Goal: Information Seeking & Learning: Learn about a topic

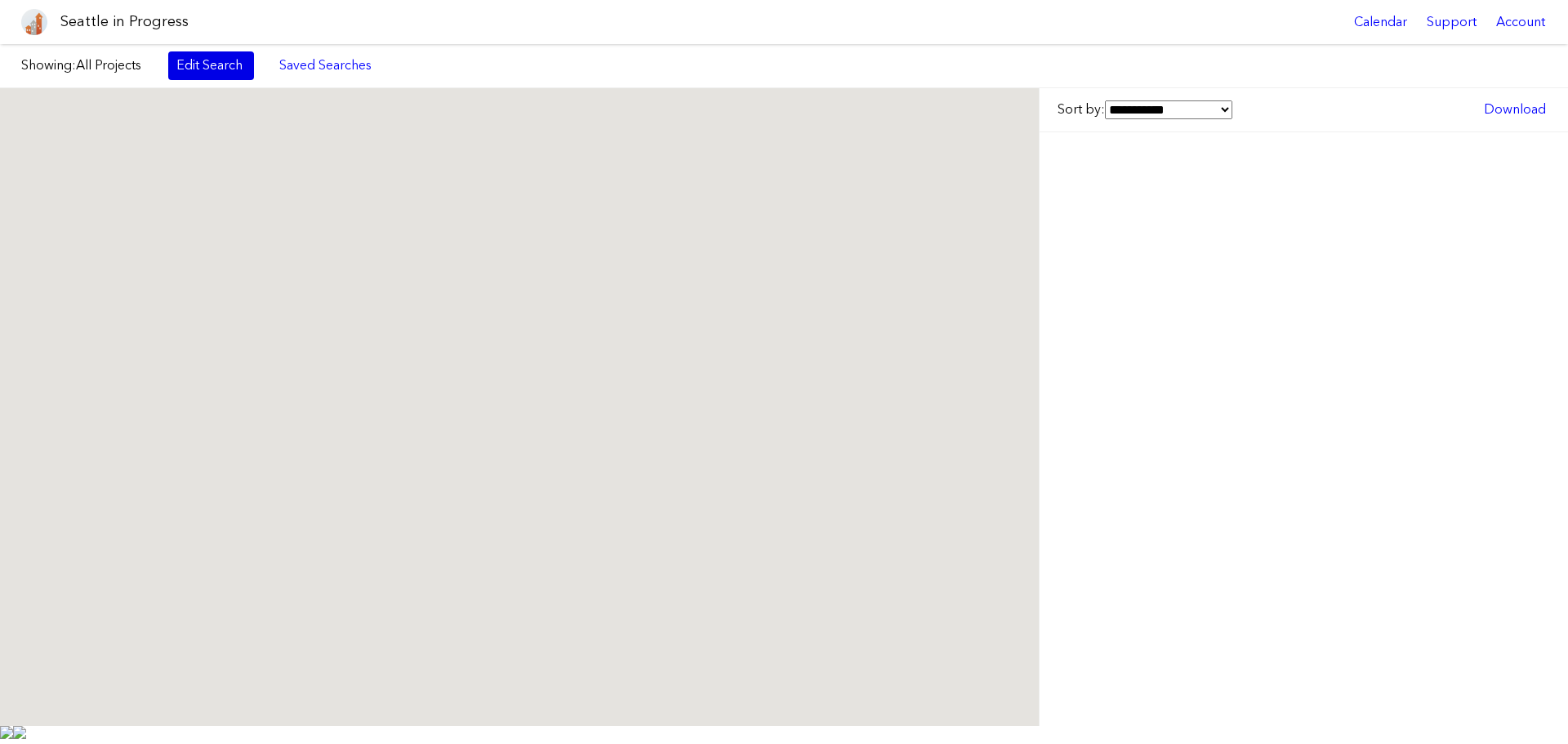
click at [235, 72] on link "Edit Search" at bounding box center [210, 65] width 85 height 28
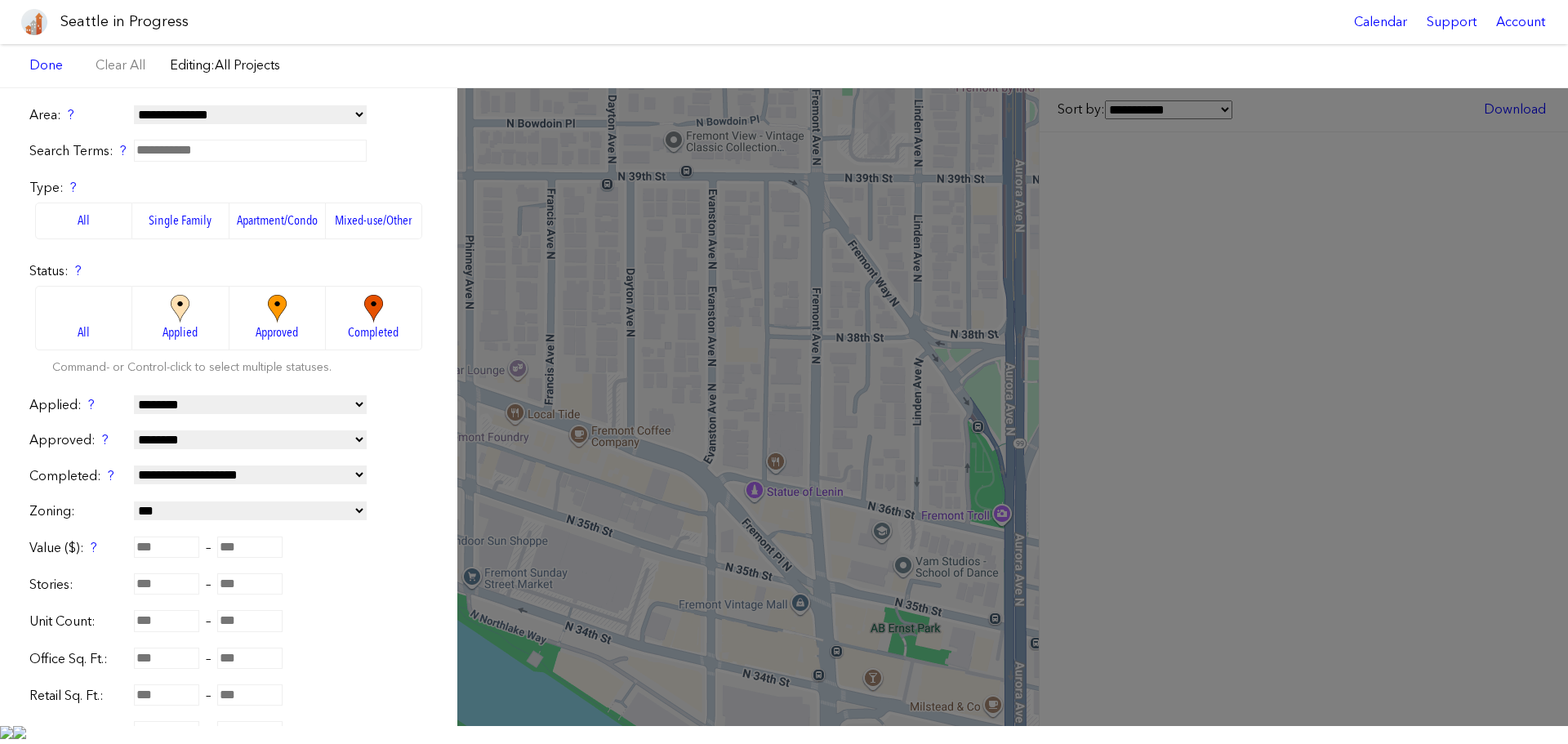
click at [279, 228] on label "Apartment/Condo" at bounding box center [277, 220] width 96 height 36
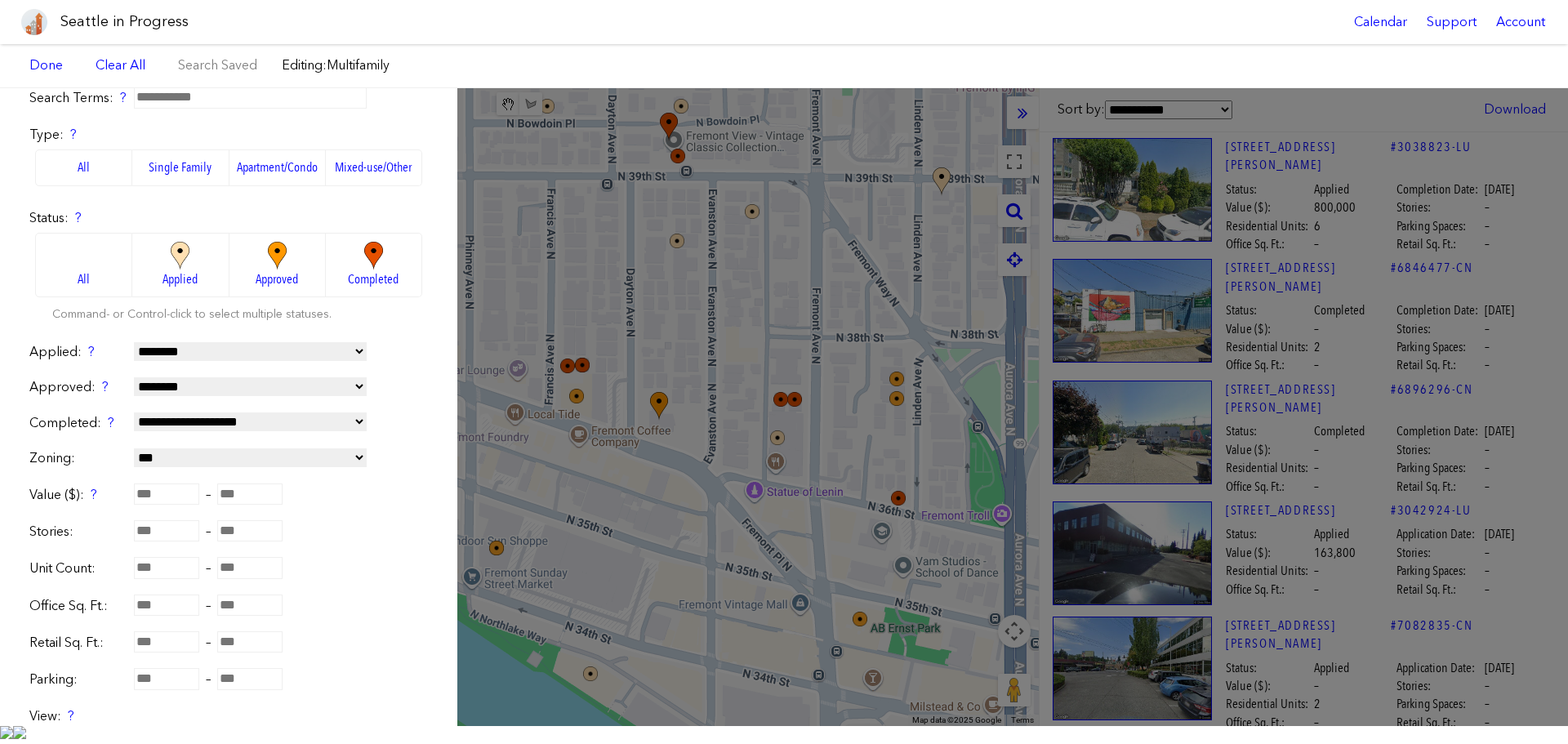
scroll to position [82, 0]
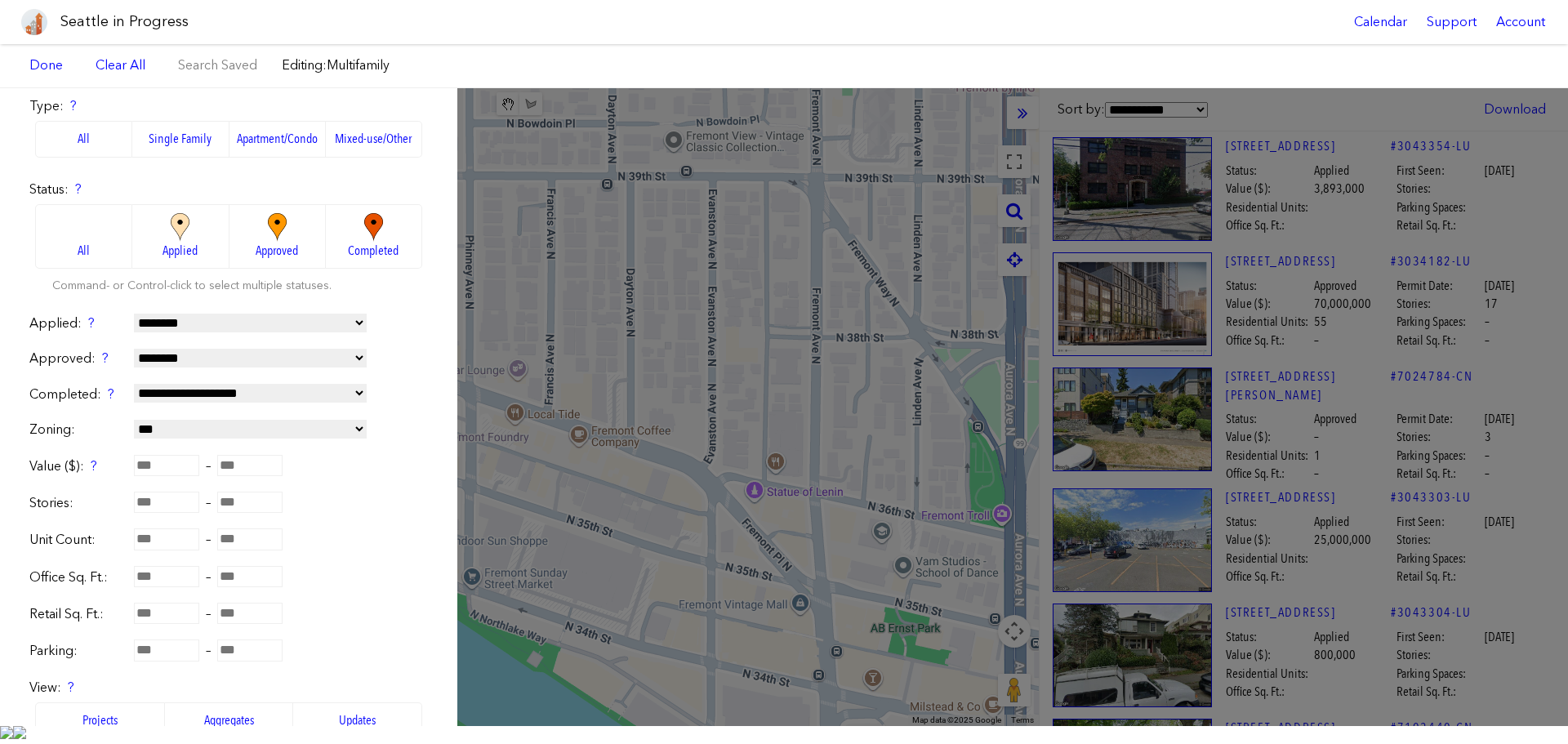
click at [81, 142] on label "All" at bounding box center [84, 138] width 97 height 36
click at [254, 239] on img at bounding box center [277, 227] width 45 height 29
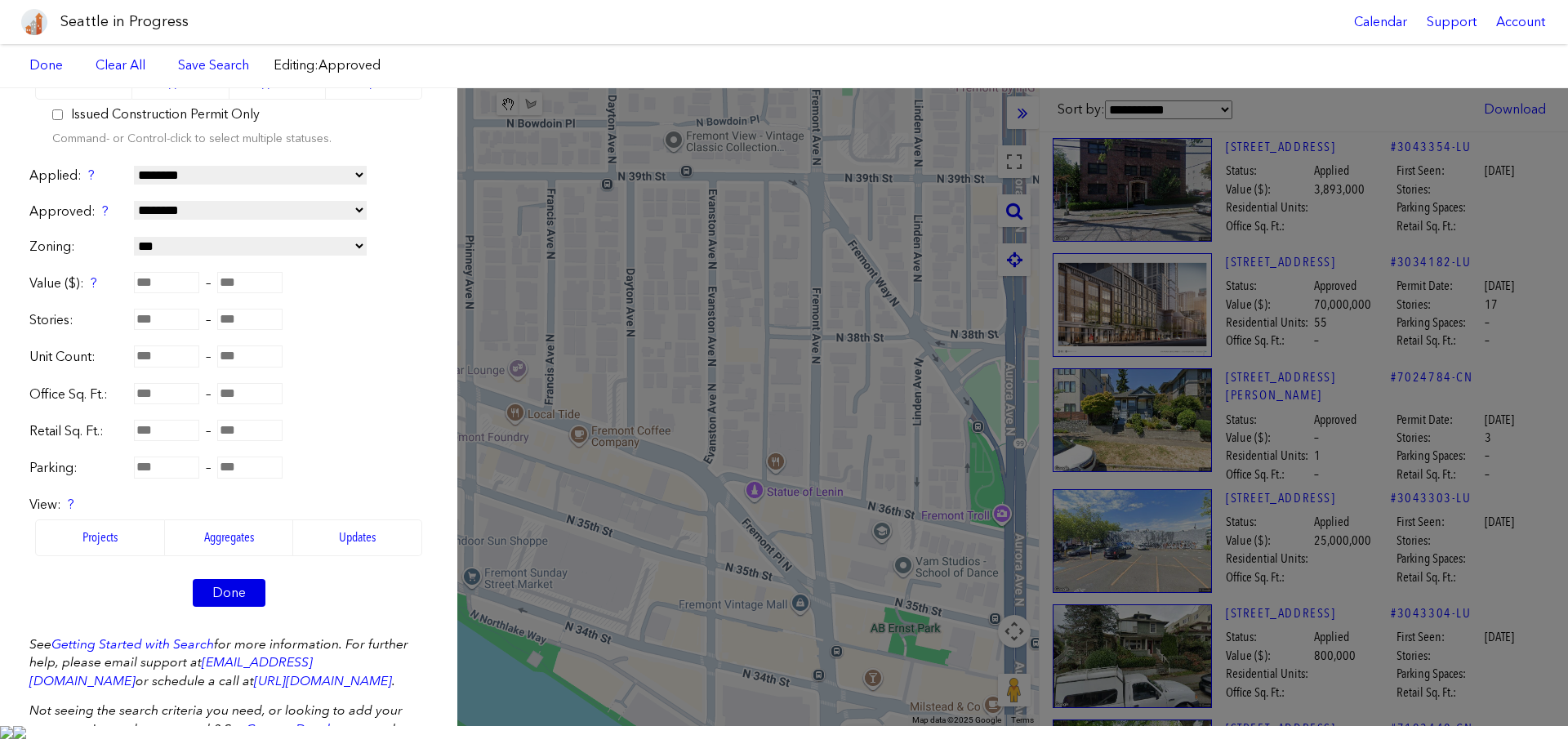
scroll to position [319, 0]
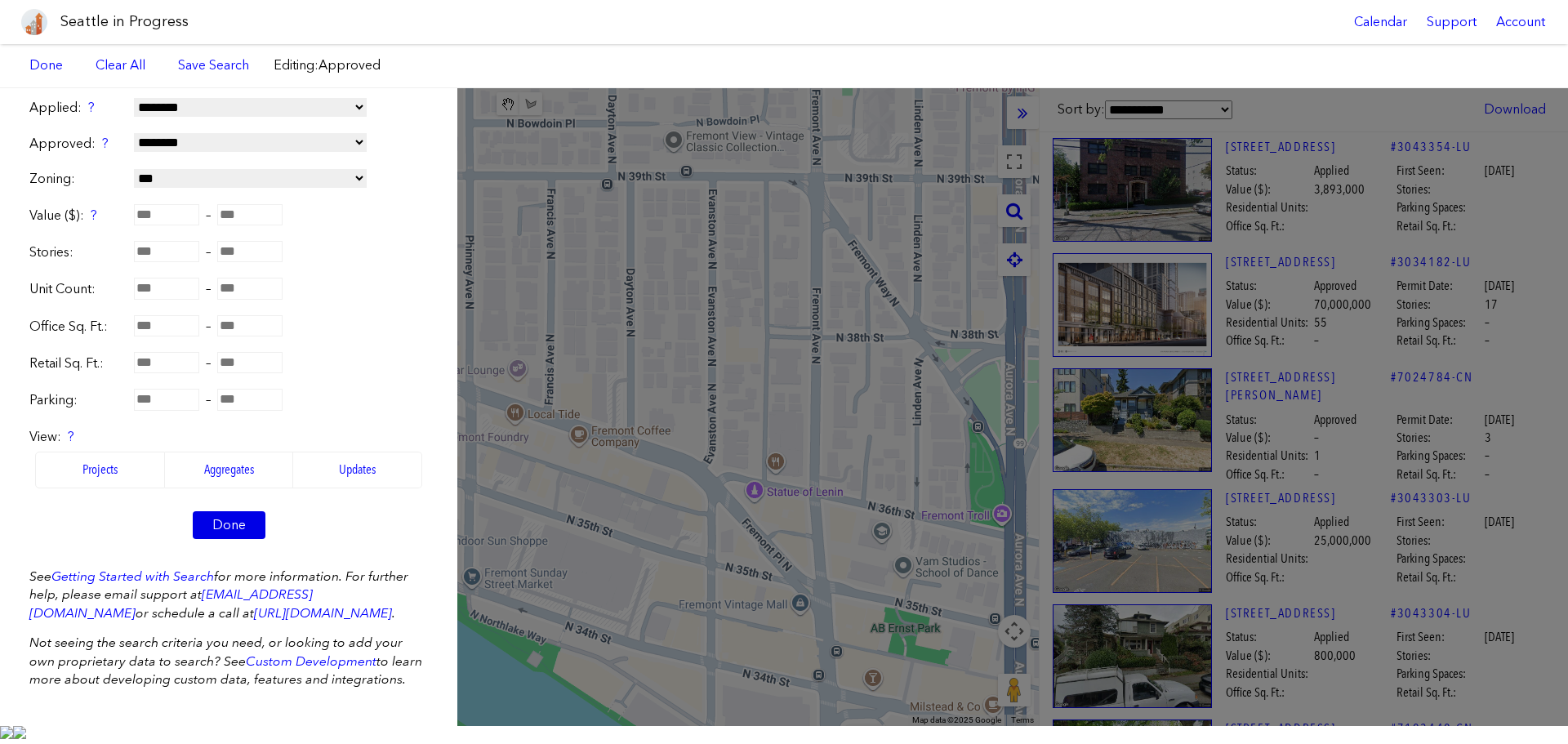
click at [230, 521] on link "Done" at bounding box center [228, 525] width 73 height 28
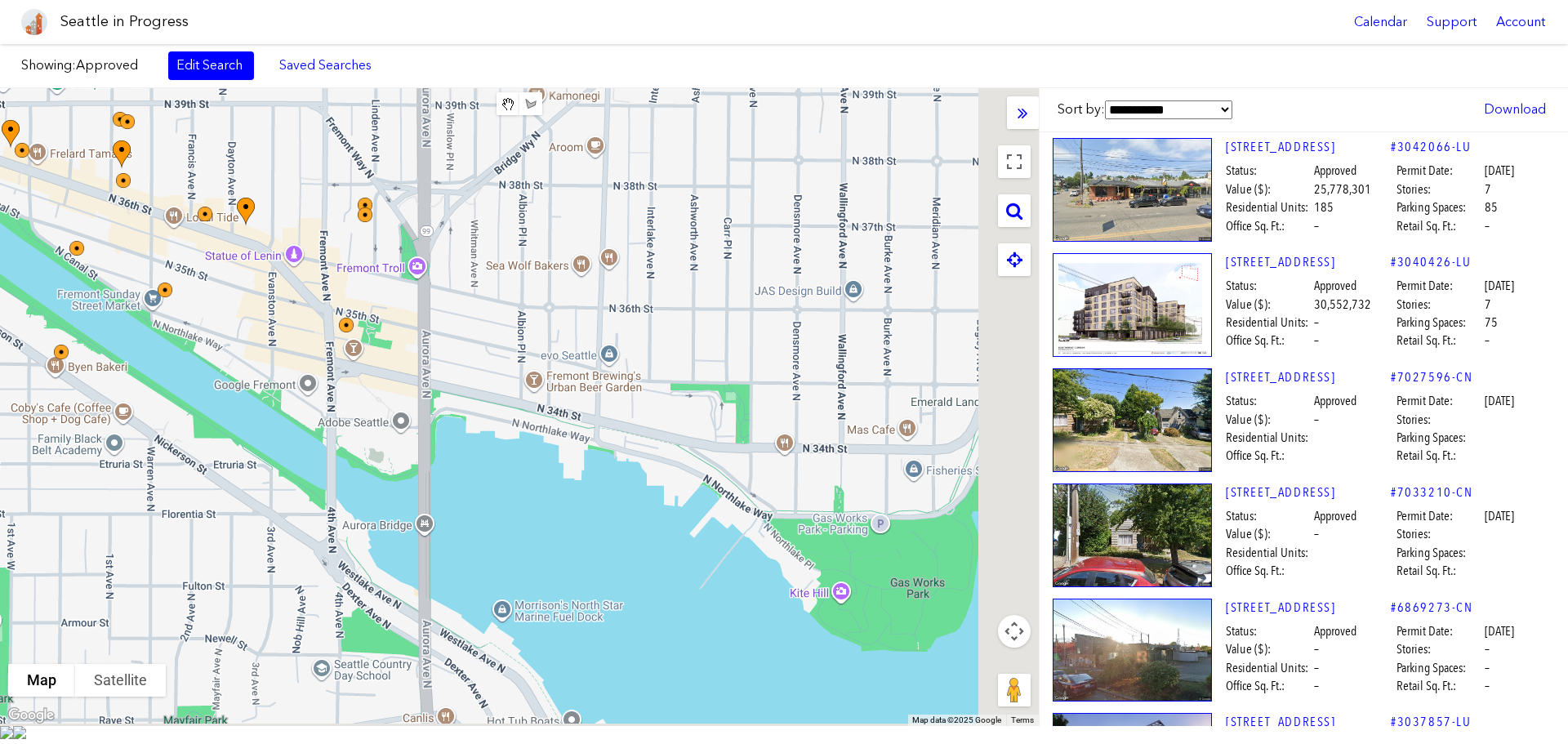
drag, startPoint x: 856, startPoint y: 537, endPoint x: 248, endPoint y: 179, distance: 705.6
click at [236, 178] on div at bounding box center [519, 406] width 1038 height 637
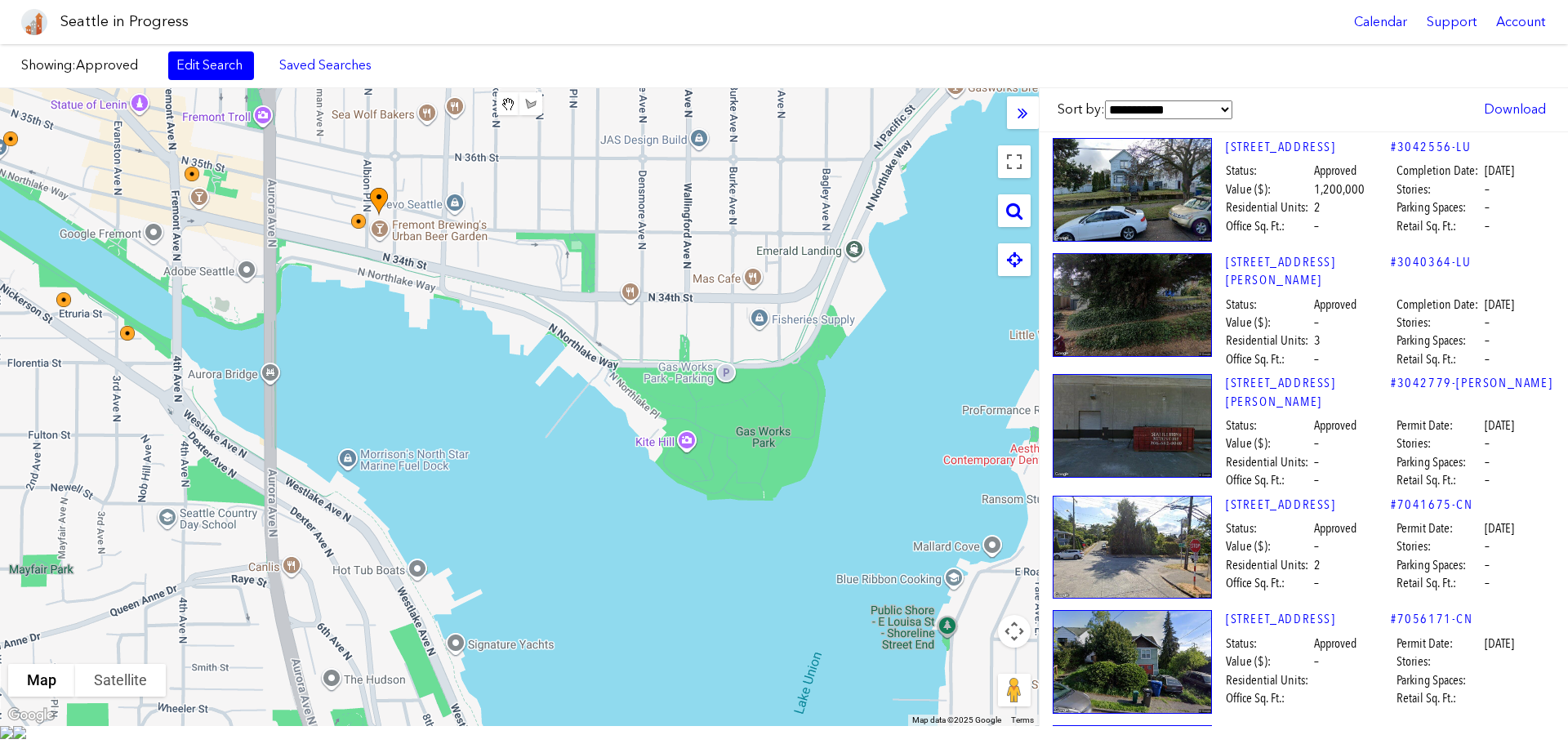
click at [206, 268] on div at bounding box center [519, 406] width 1038 height 637
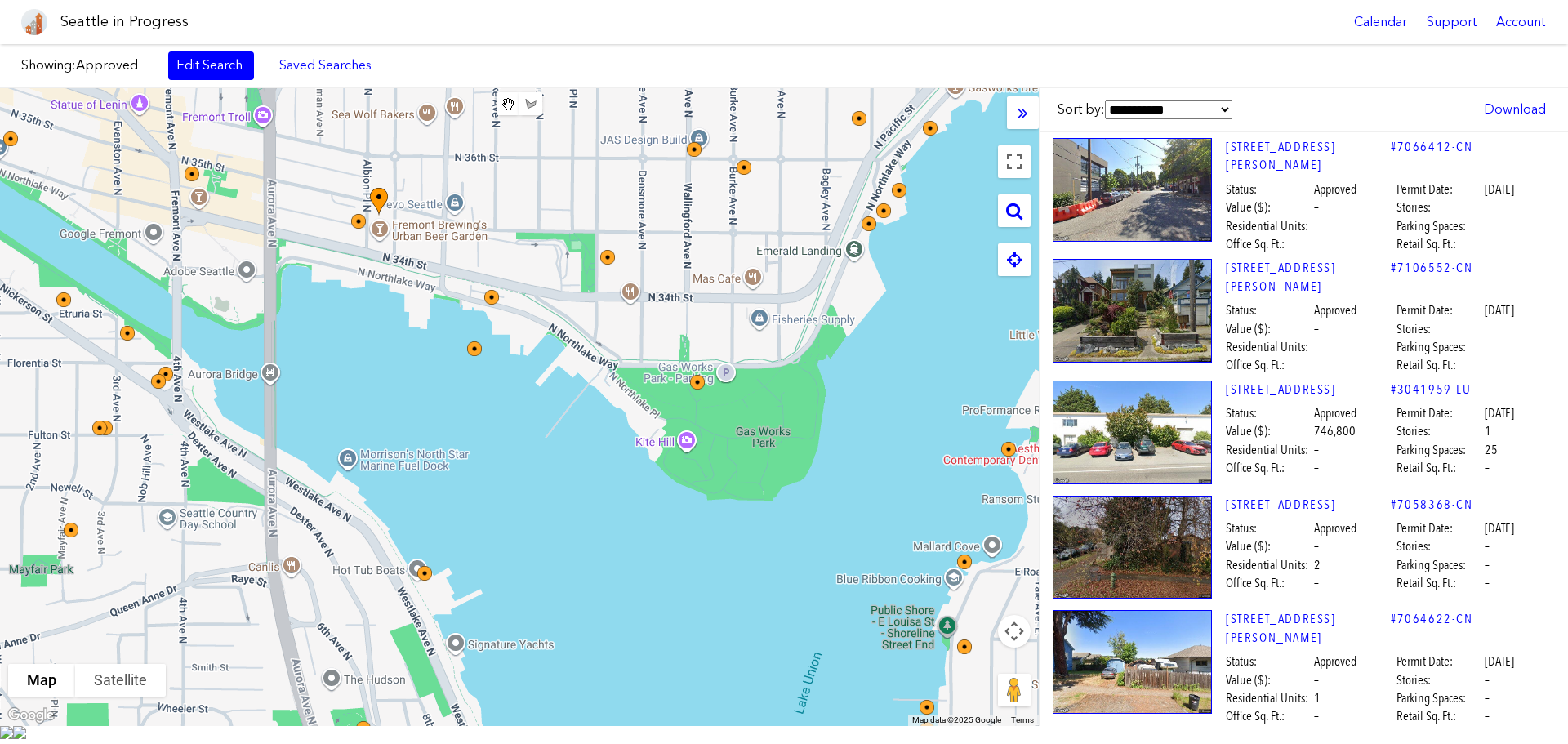
drag, startPoint x: 696, startPoint y: 532, endPoint x: 636, endPoint y: 323, distance: 217.4
click at [31, 200] on div at bounding box center [519, 406] width 1038 height 637
click at [233, 75] on link "Edit Search" at bounding box center [210, 65] width 85 height 28
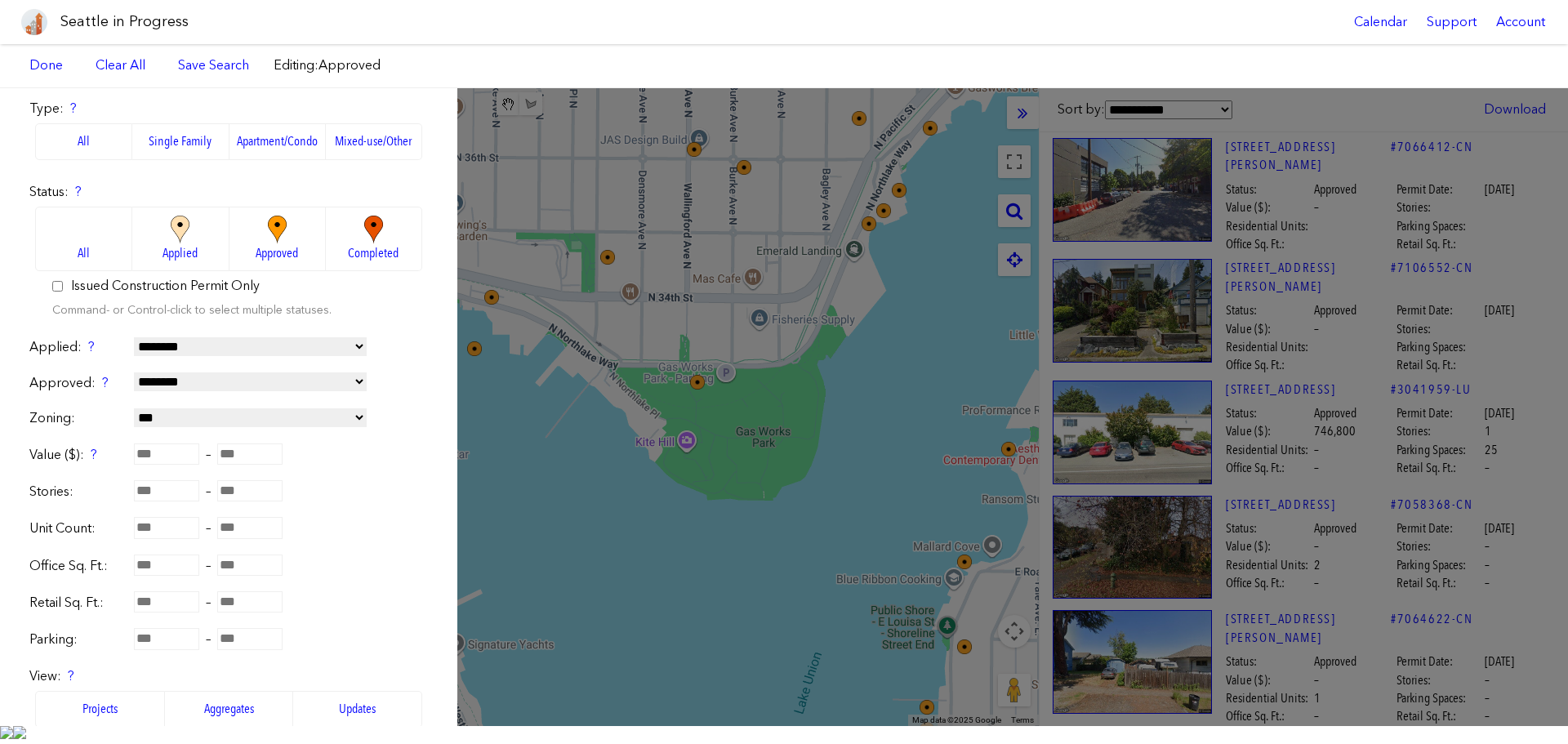
scroll to position [164, 0]
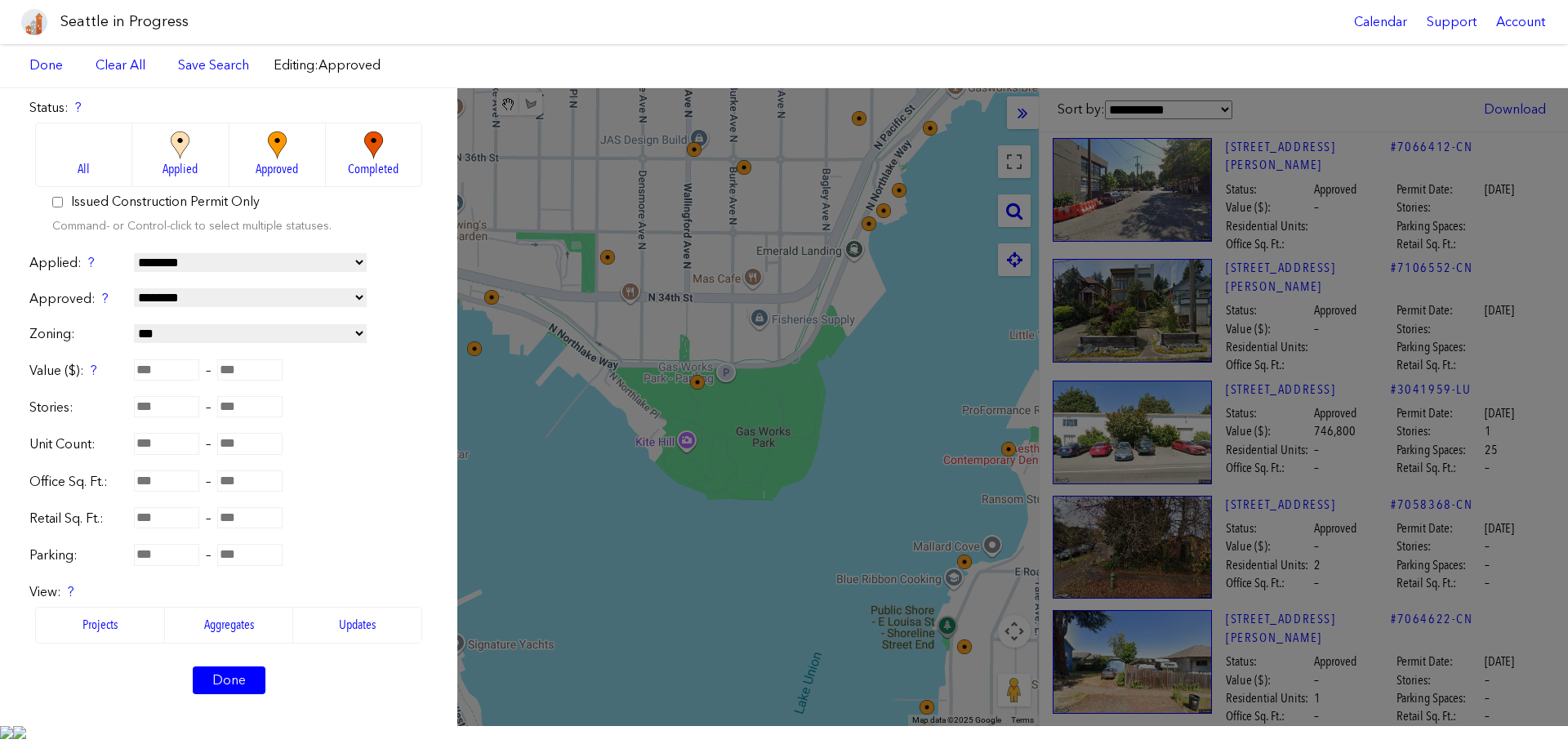
click at [173, 439] on input "number" at bounding box center [166, 443] width 66 height 22
type input "**"
click at [244, 688] on link "Done" at bounding box center [228, 679] width 73 height 28
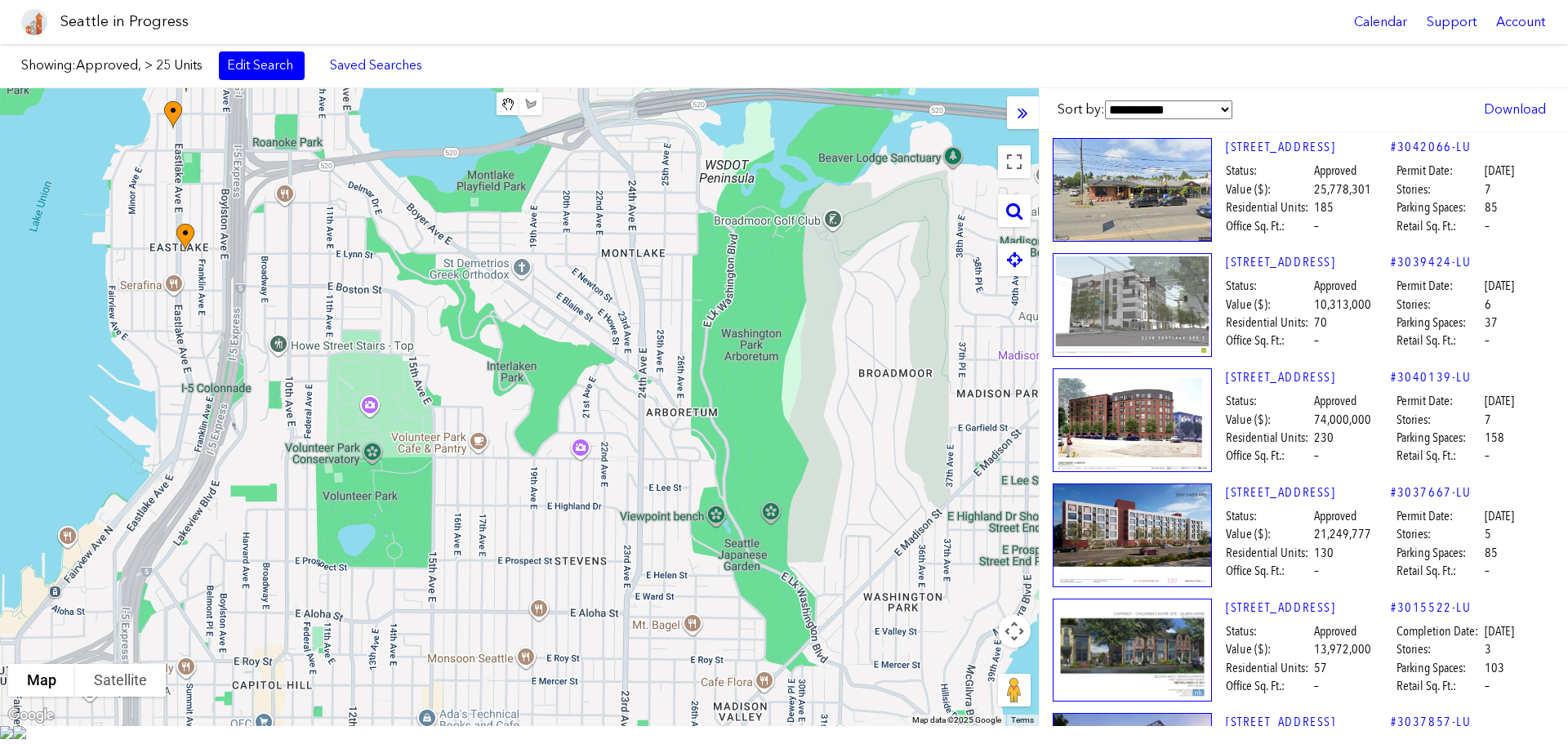
drag, startPoint x: 715, startPoint y: 527, endPoint x: 103, endPoint y: 173, distance: 707.0
click at [103, 173] on div at bounding box center [519, 406] width 1038 height 637
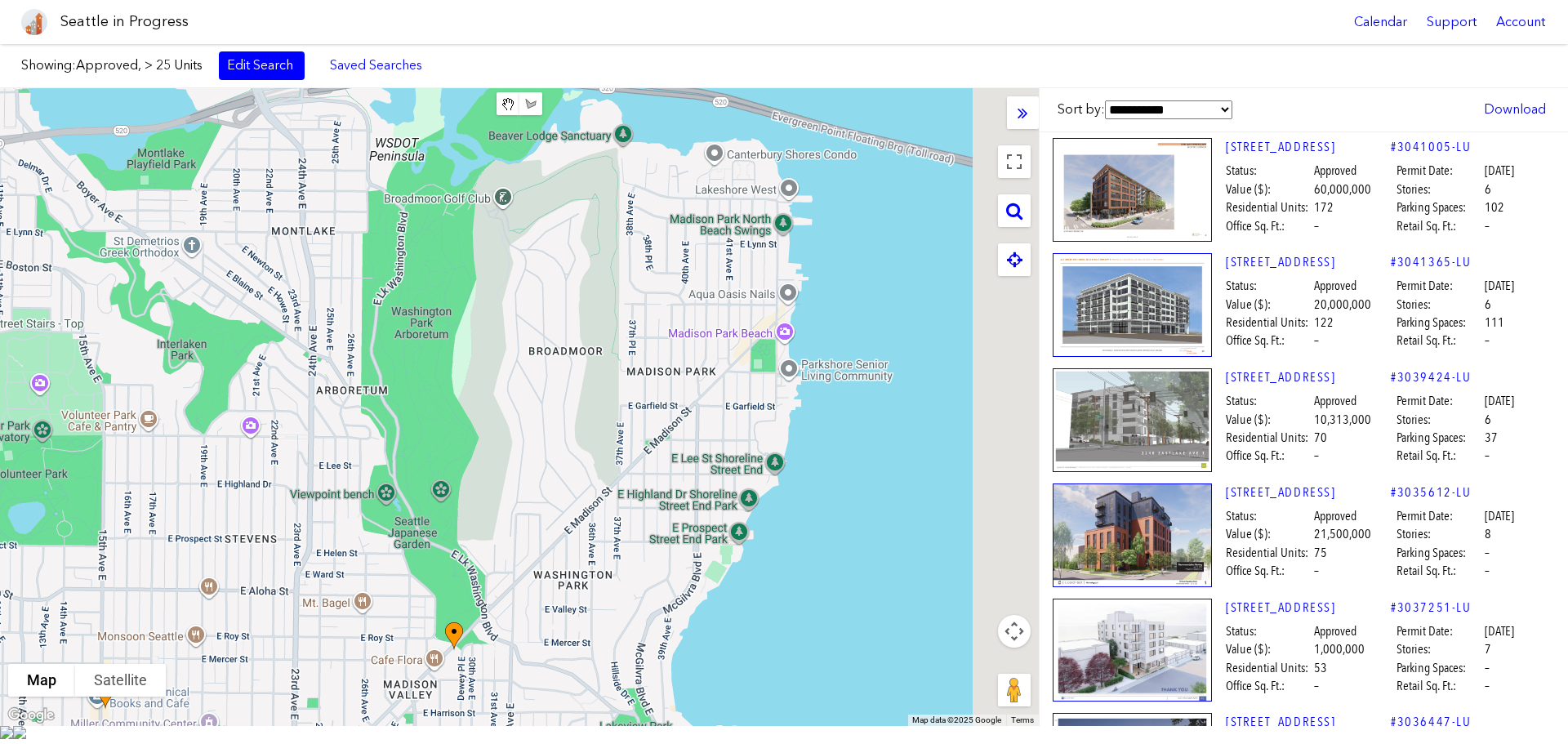
drag, startPoint x: 832, startPoint y: 494, endPoint x: 646, endPoint y: 494, distance: 186.0
click at [646, 494] on div at bounding box center [519, 406] width 1038 height 637
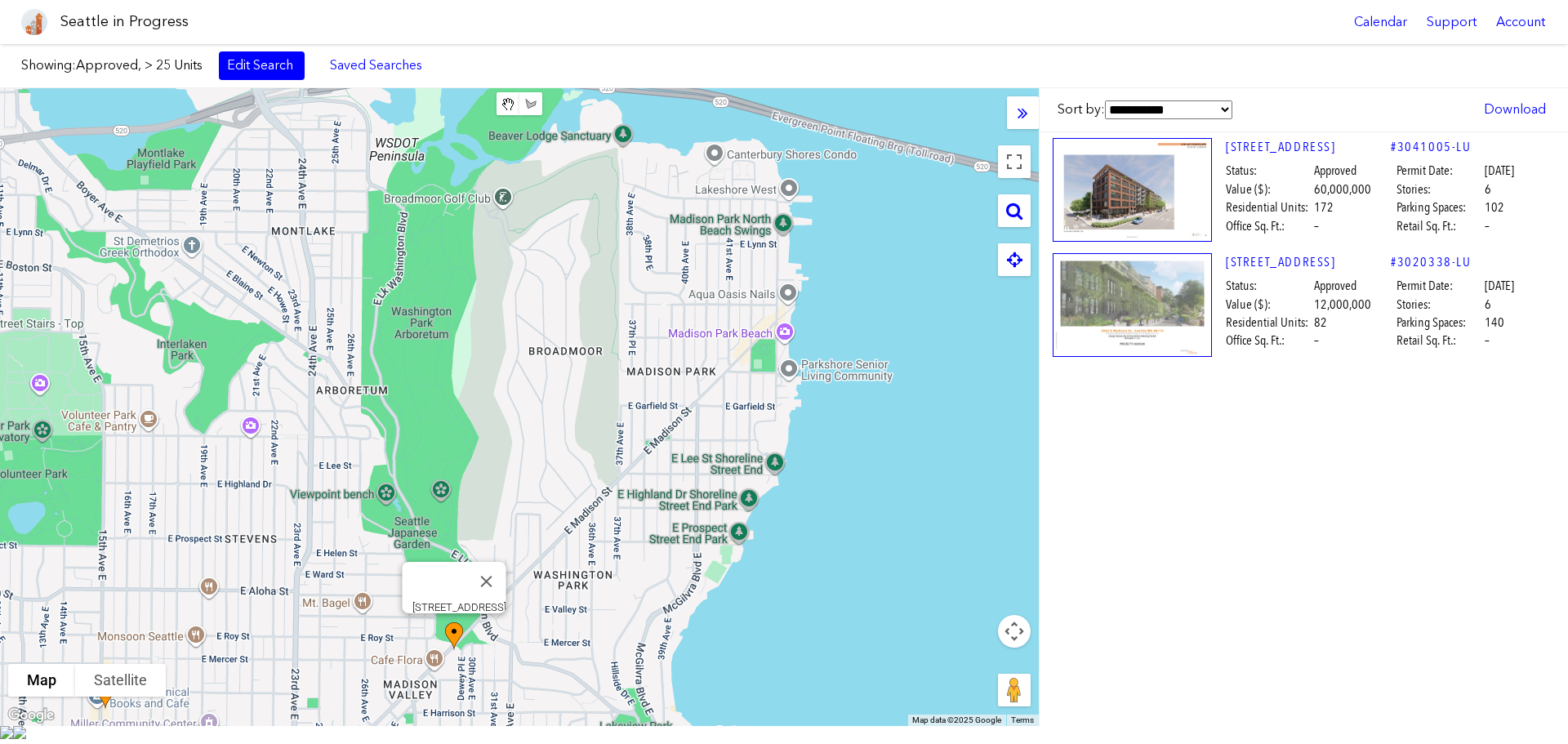
click at [1164, 288] on img at bounding box center [1132, 305] width 159 height 103
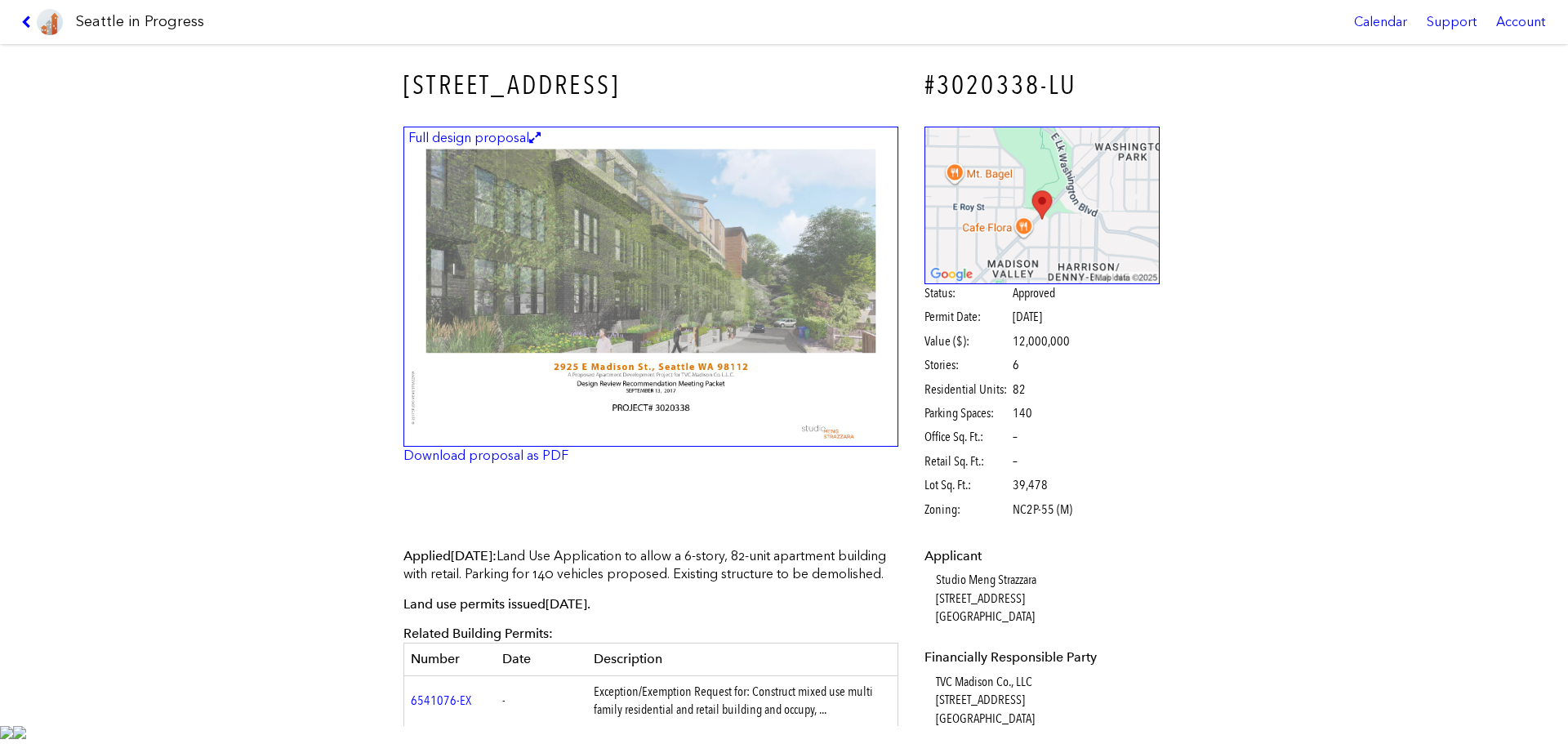
click at [684, 271] on img at bounding box center [651, 287] width 494 height 321
